Goal: Task Accomplishment & Management: Manage account settings

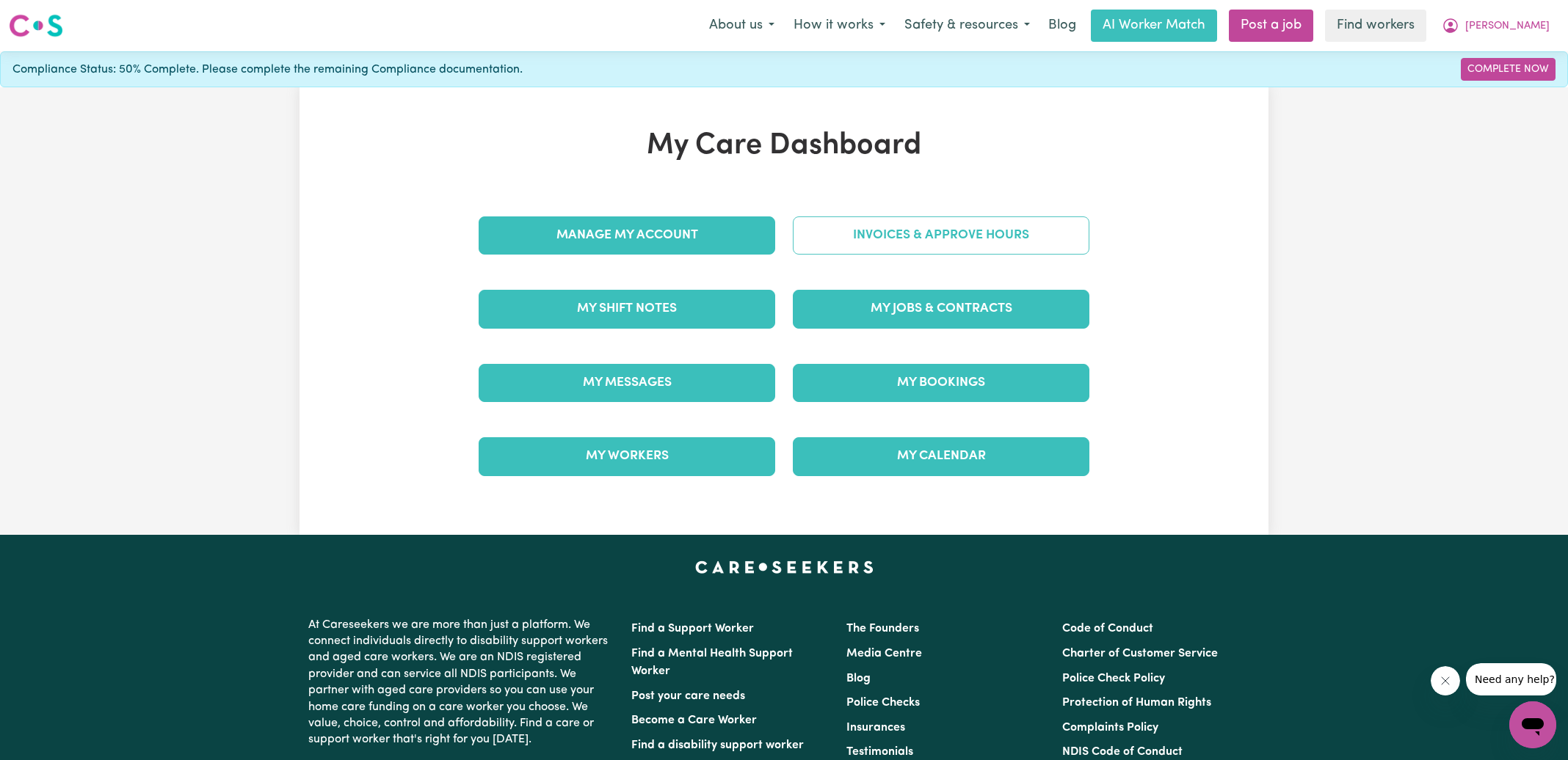
click at [866, 244] on link "Invoices & Approve Hours" at bounding box center [941, 235] width 297 height 38
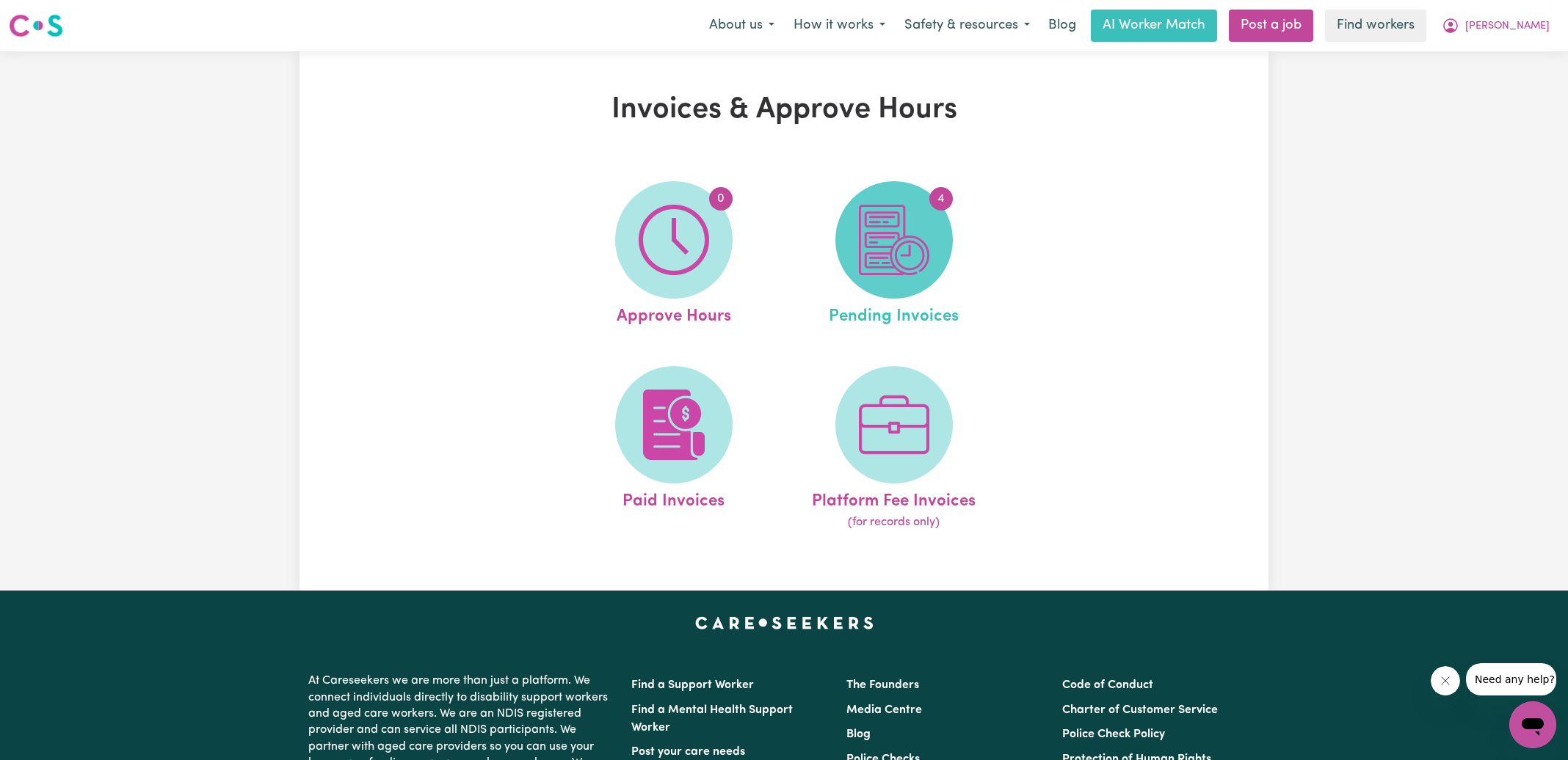
click at [852, 255] on span "4" at bounding box center [894, 240] width 118 height 118
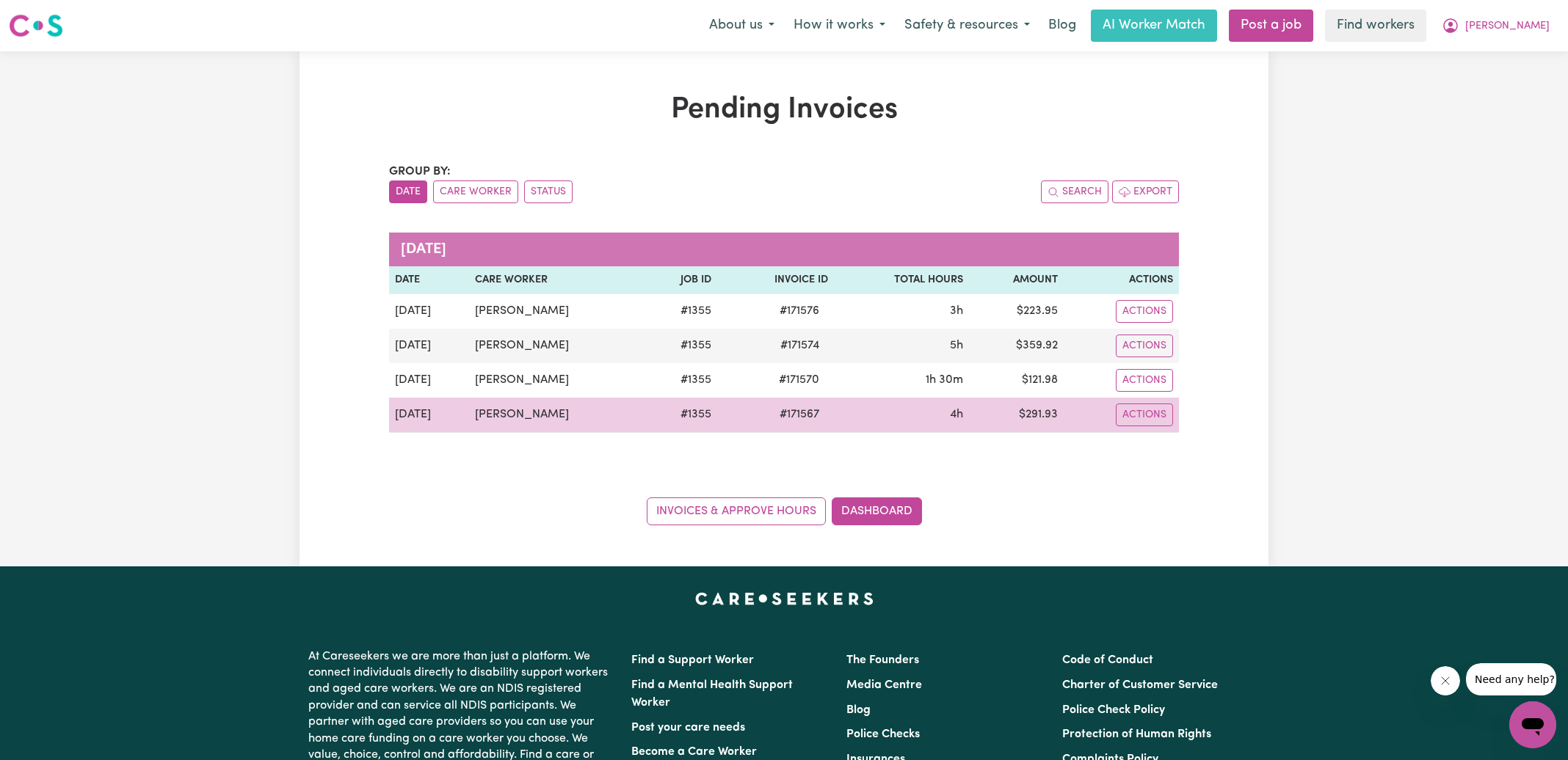
click at [790, 415] on span "# 171567" at bounding box center [799, 415] width 57 height 17
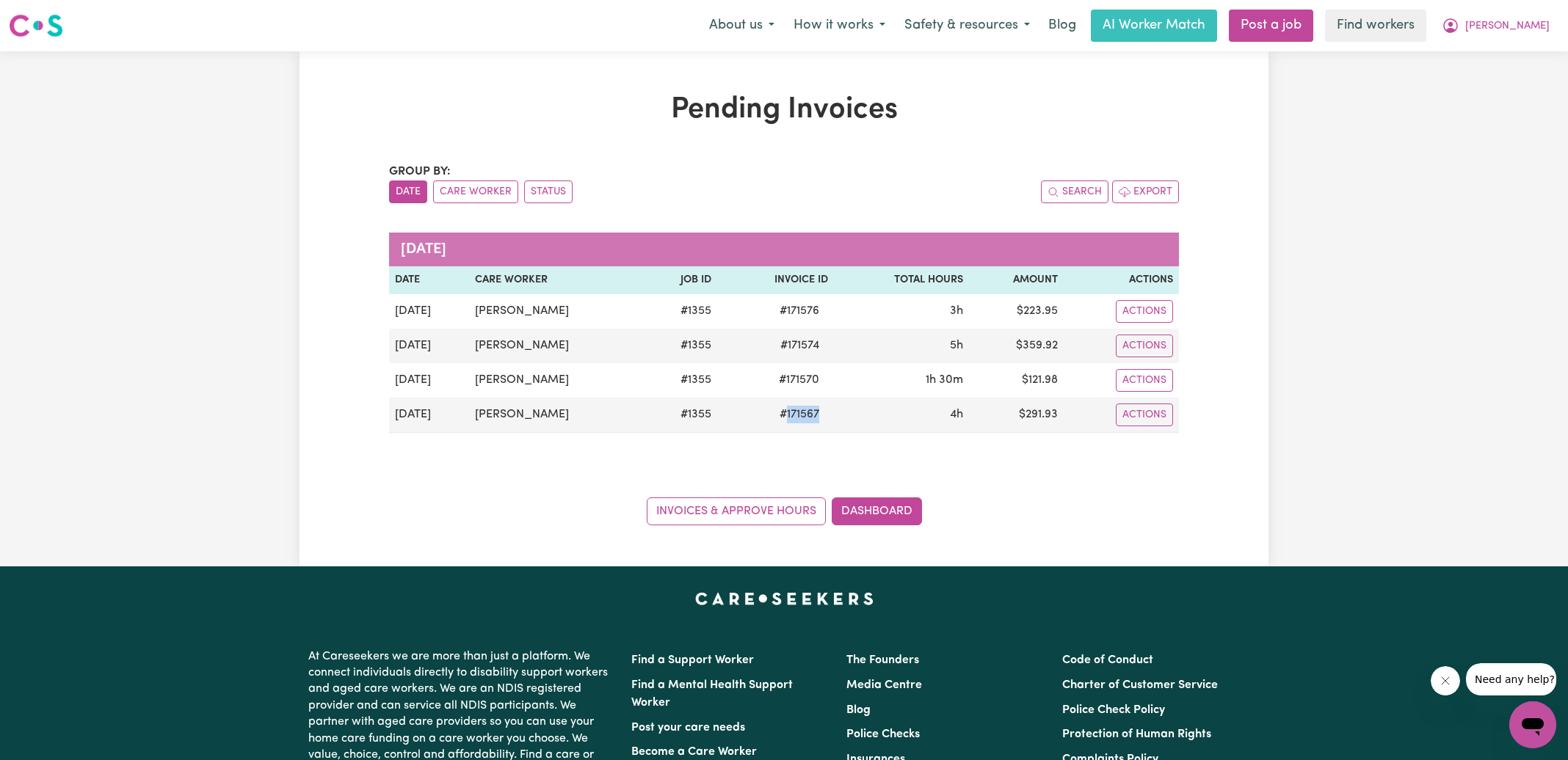
copy span "171567"
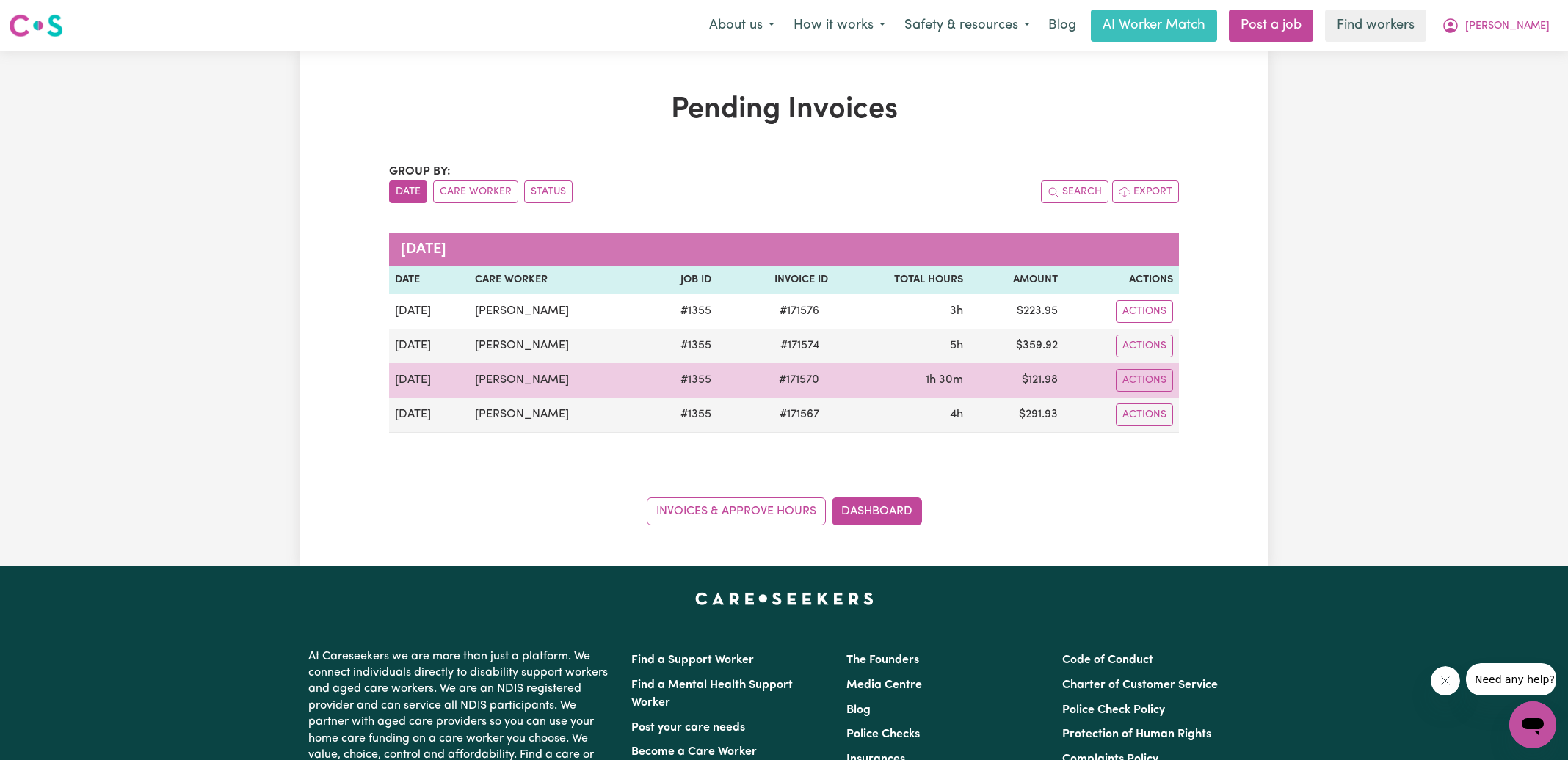
click at [798, 374] on span "# 171570" at bounding box center [798, 380] width 58 height 17
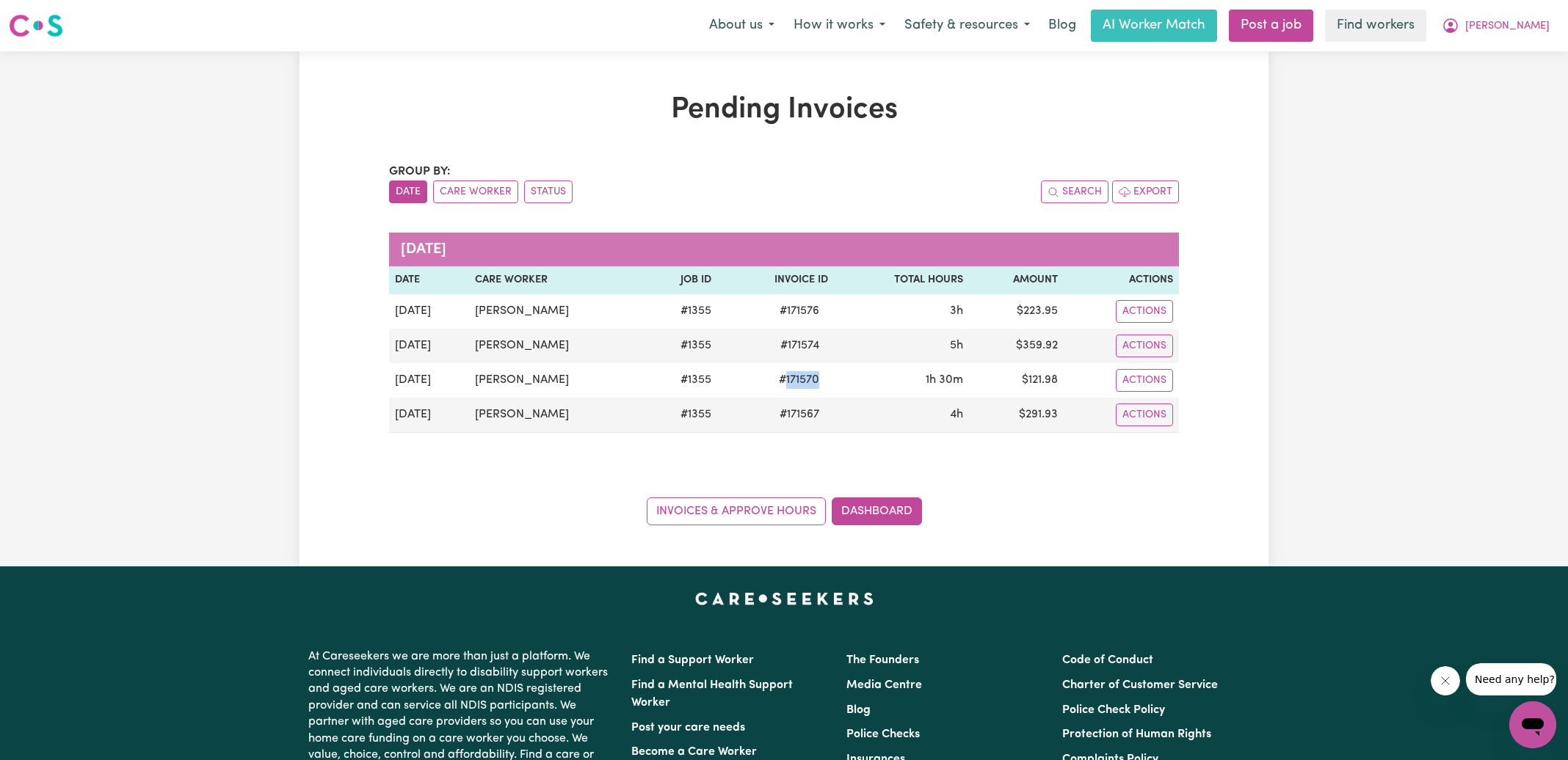
copy span "171570"
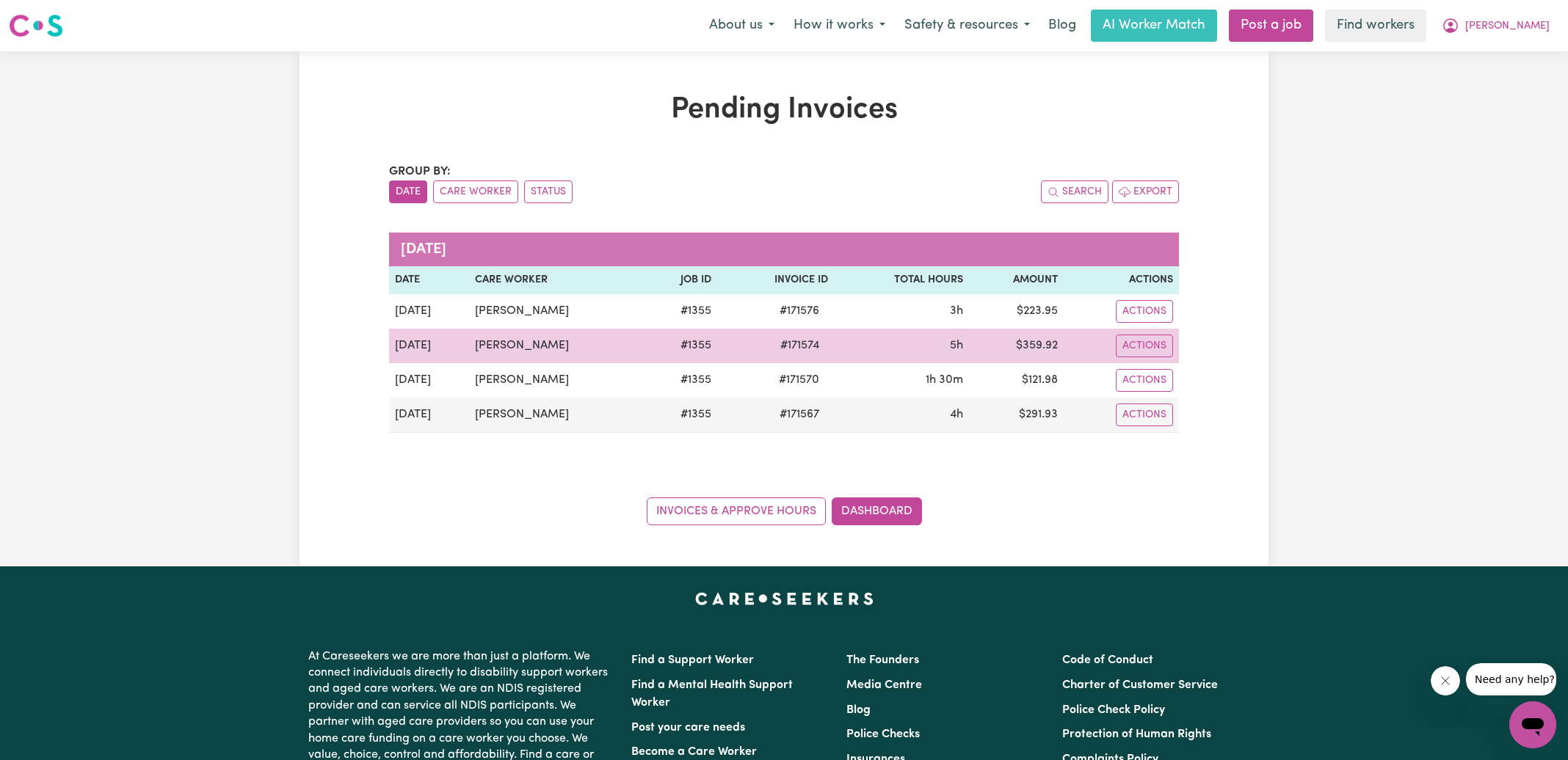
click at [803, 347] on span "# 171574" at bounding box center [799, 345] width 56 height 17
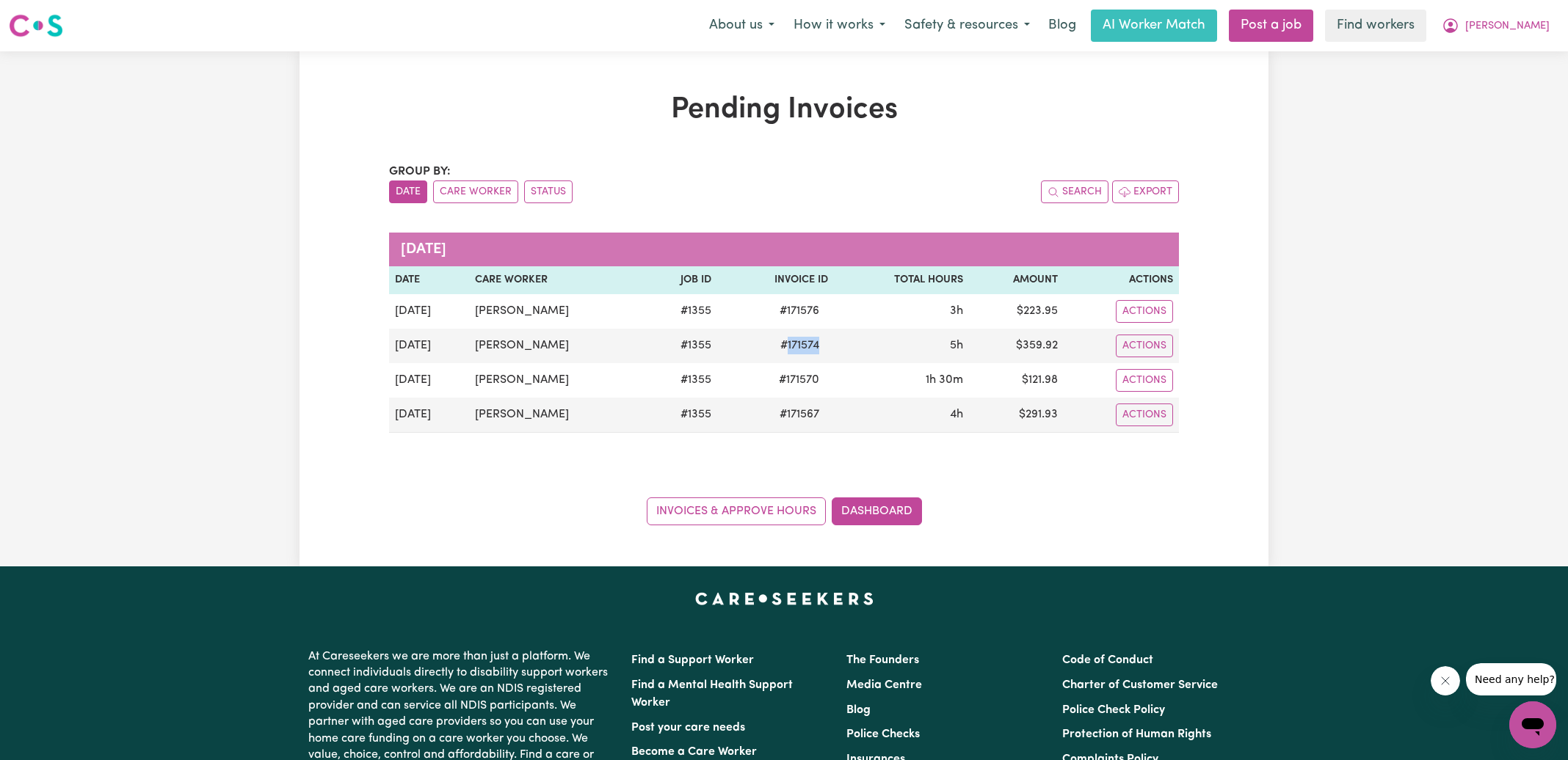
copy span "171574"
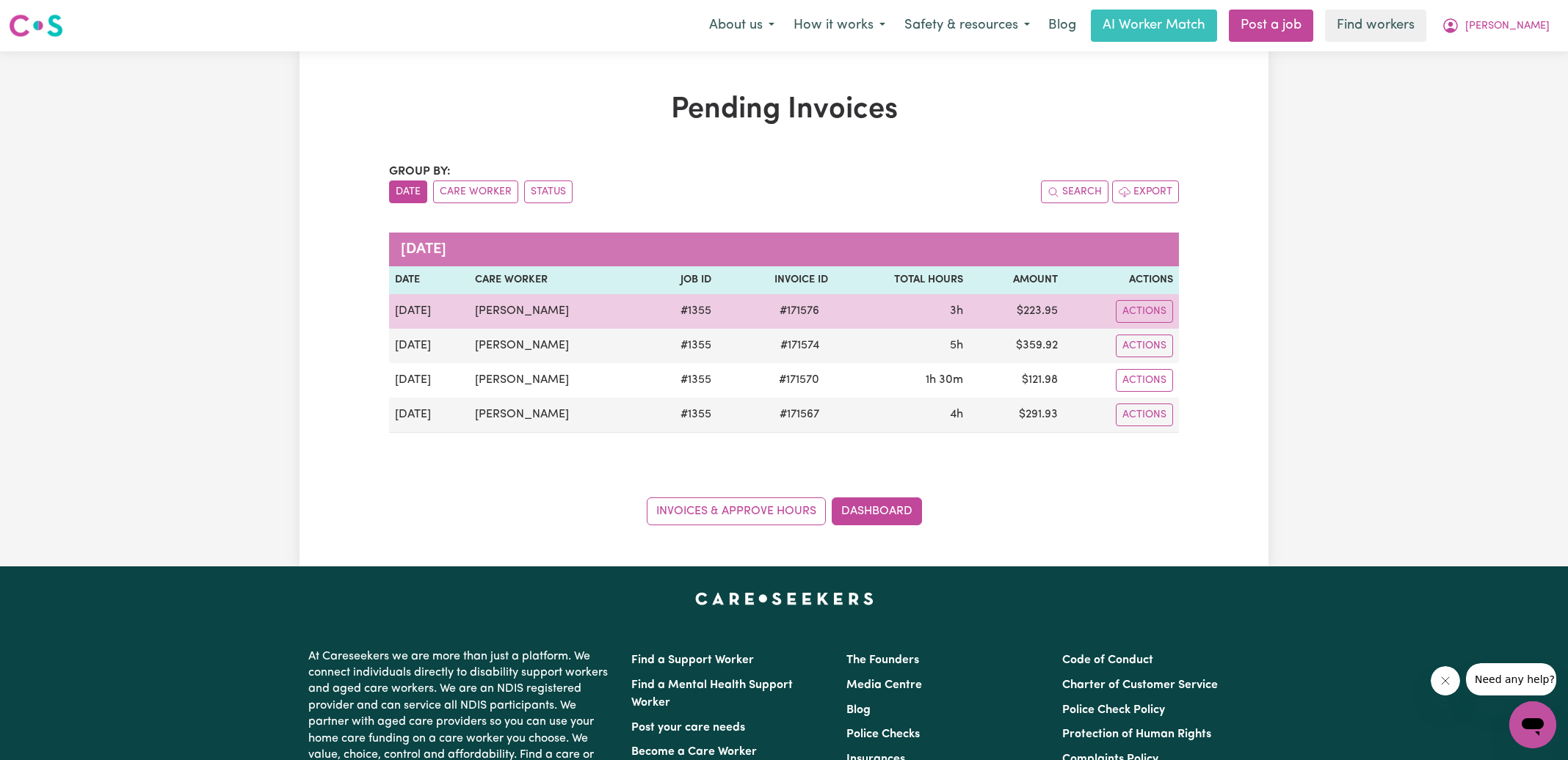
click at [797, 313] on span "# 171576" at bounding box center [799, 311] width 57 height 17
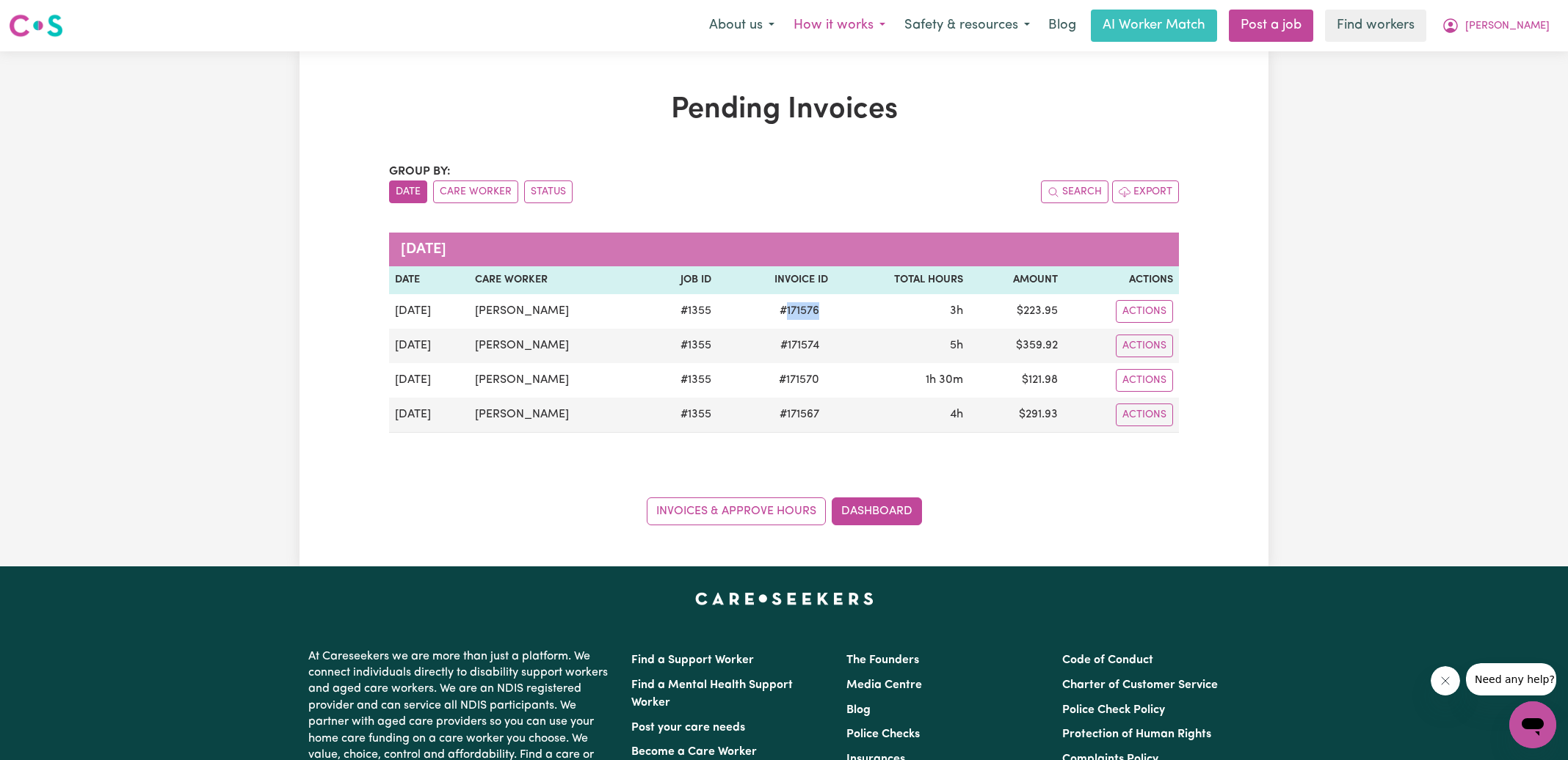
copy span "171576"
click at [1460, 27] on icon "My Account" at bounding box center [1450, 26] width 17 height 17
click at [1500, 90] on link "Logout" at bounding box center [1500, 84] width 116 height 28
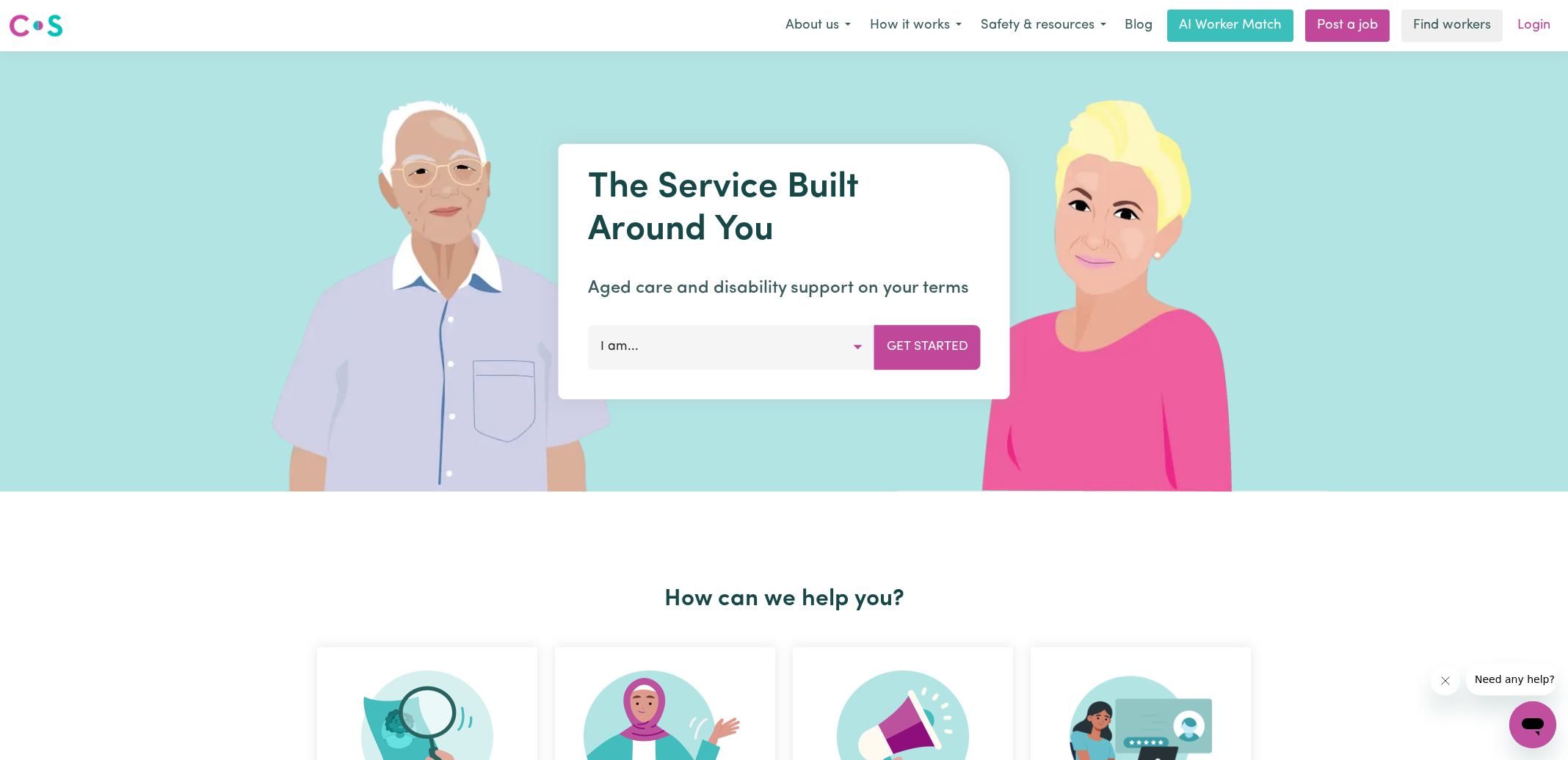
click at [1531, 37] on link "Login" at bounding box center [1533, 25] width 51 height 32
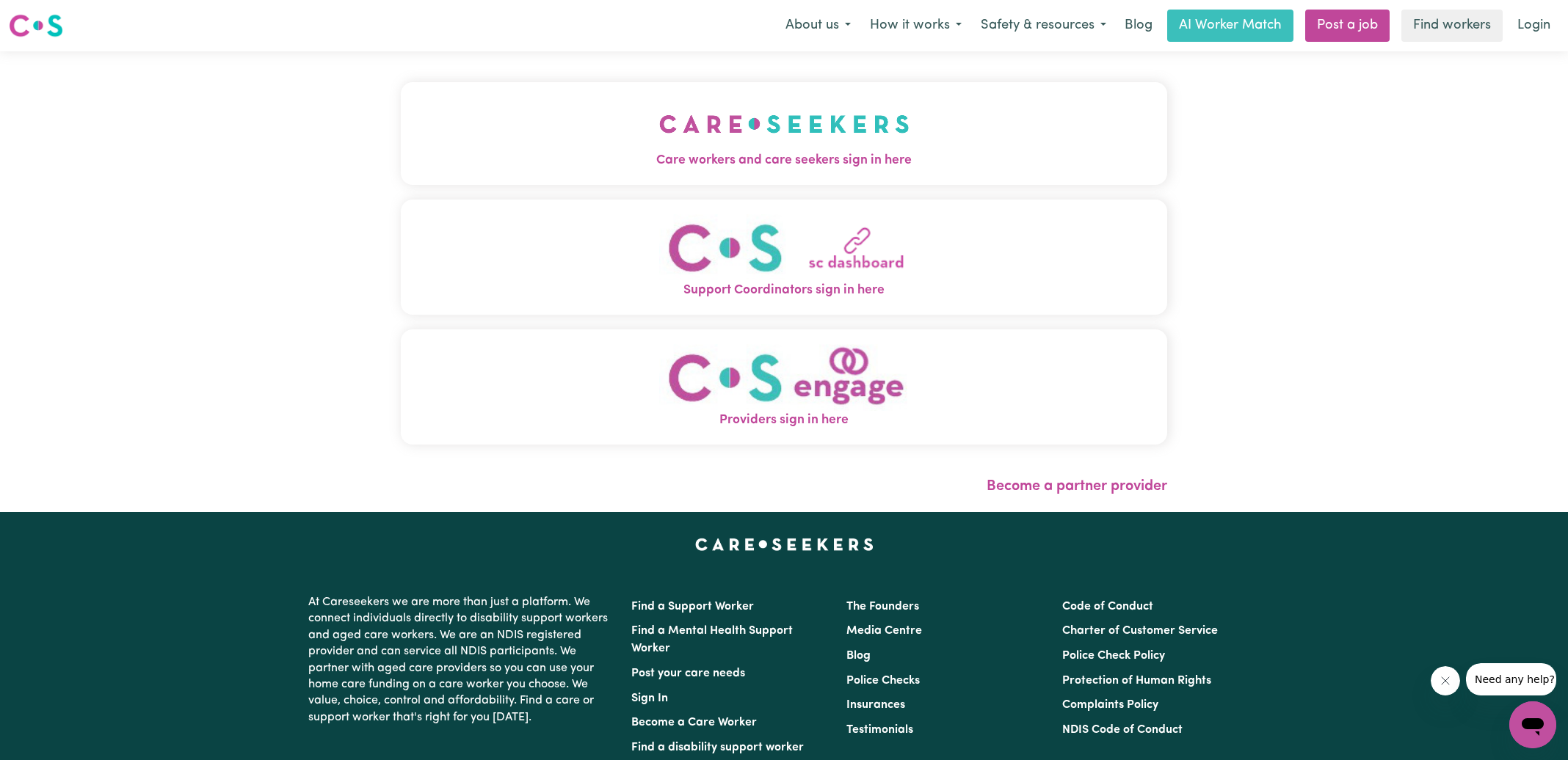
drag, startPoint x: 802, startPoint y: 157, endPoint x: 726, endPoint y: 154, distance: 76.1
click at [803, 157] on span "Care workers and care seekers sign in here" at bounding box center [784, 161] width 766 height 19
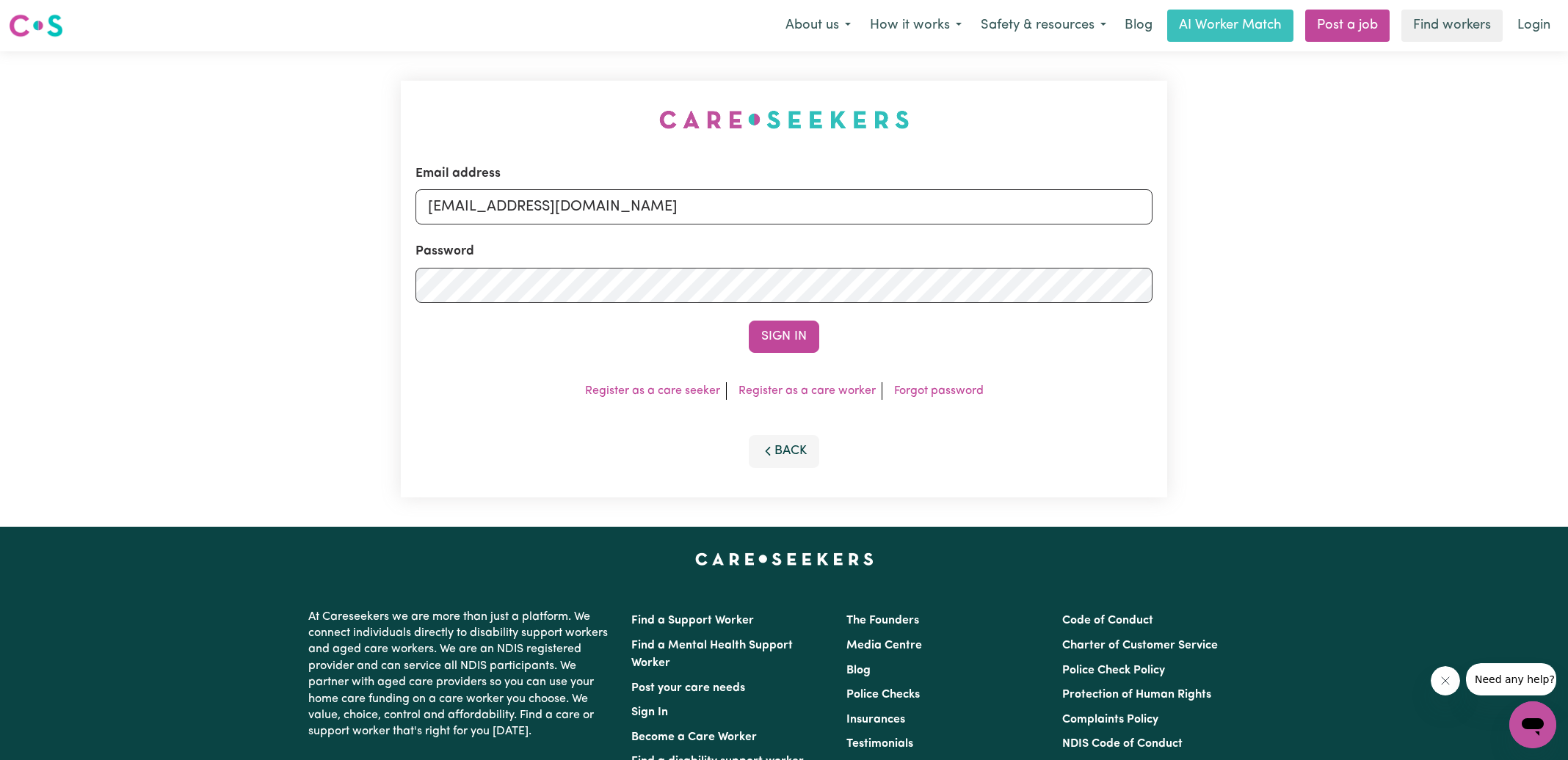
click at [427, 154] on div "Email address [EMAIL_ADDRESS][DOMAIN_NAME] Password Sign In Register as a care …" at bounding box center [784, 288] width 784 height 475
drag, startPoint x: 500, startPoint y: 205, endPoint x: 1574, endPoint y: 222, distance: 1074.1
click at [1567, 222] on html "Menu About us How it works Safety & resources Blog AI Worker Match Post a job F…" at bounding box center [784, 556] width 1568 height 1111
type input "[EMAIL_ADDRESS][DOMAIN_NAME]"
click at [749, 321] on button "Sign In" at bounding box center [784, 337] width 70 height 32
